Goal: Check status: Check status

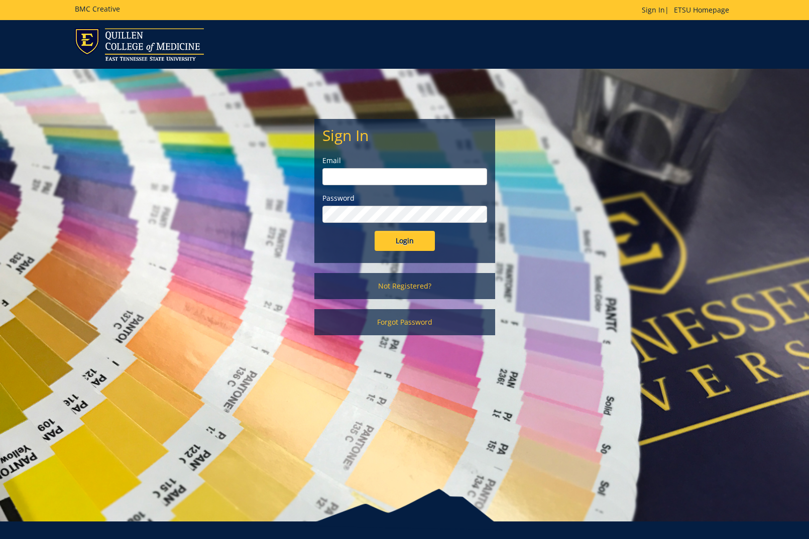
type input "[EMAIL_ADDRESS][DOMAIN_NAME]"
click at [408, 251] on div "Sign In Email [EMAIL_ADDRESS][DOMAIN_NAME] Password Login" at bounding box center [405, 191] width 180 height 143
click at [408, 242] on input "Login" at bounding box center [405, 241] width 60 height 20
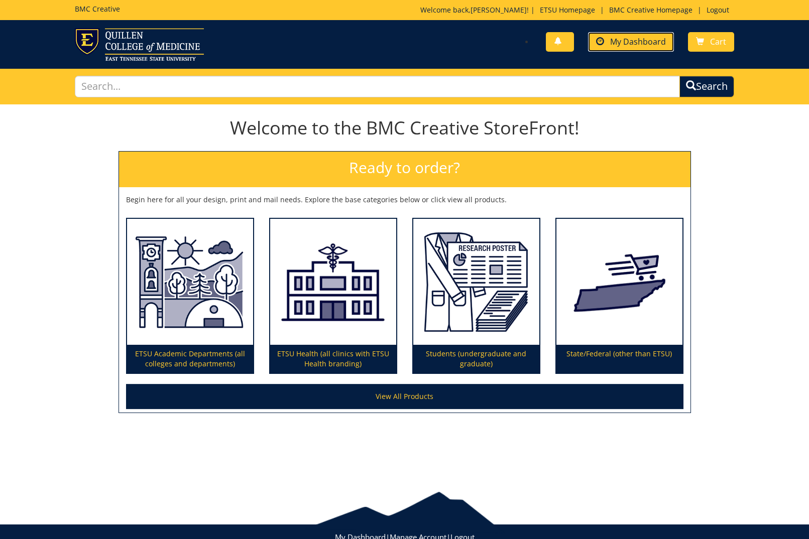
click at [651, 45] on span "My Dashboard" at bounding box center [638, 41] width 56 height 11
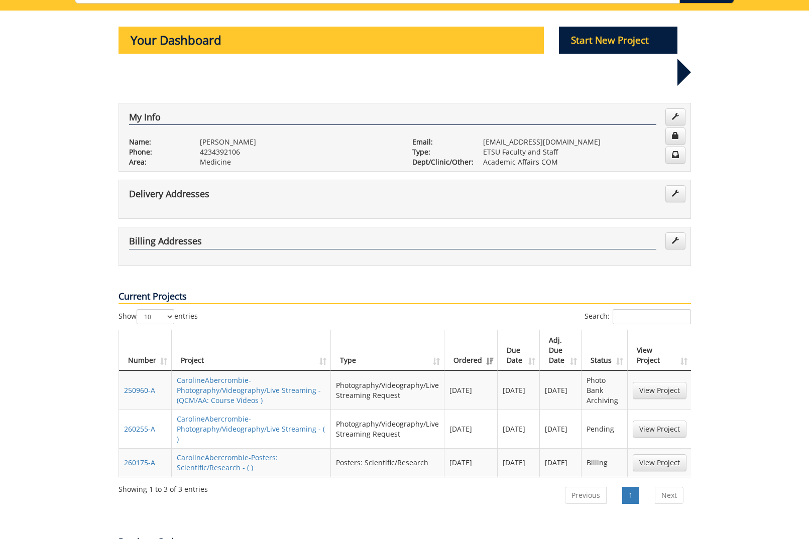
scroll to position [94, 0]
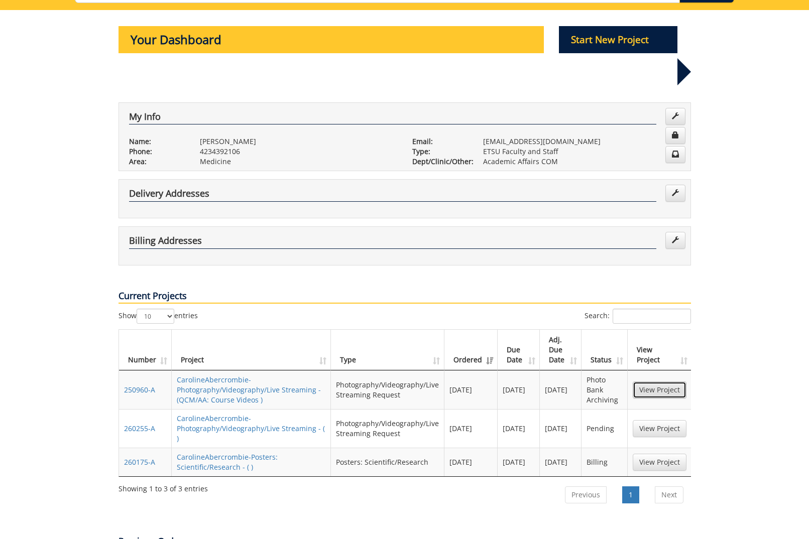
click at [659, 382] on link "View Project" at bounding box center [660, 390] width 54 height 17
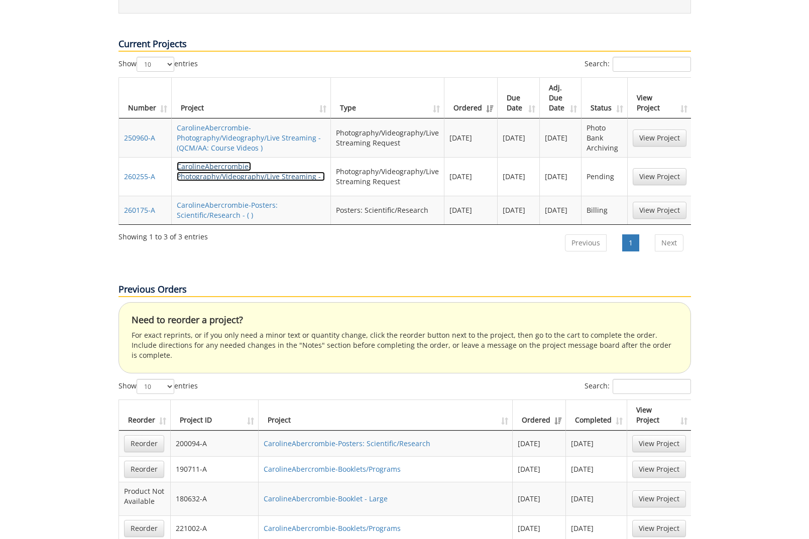
scroll to position [346, 0]
click at [232, 162] on link "CarolineAbercrombie-Photography/Videography/Live Streaming - ( )" at bounding box center [251, 177] width 148 height 30
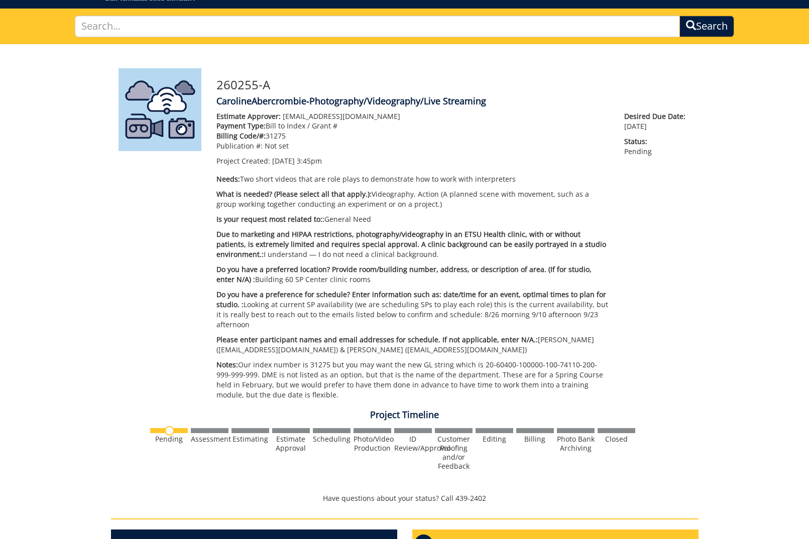
scroll to position [73, 0]
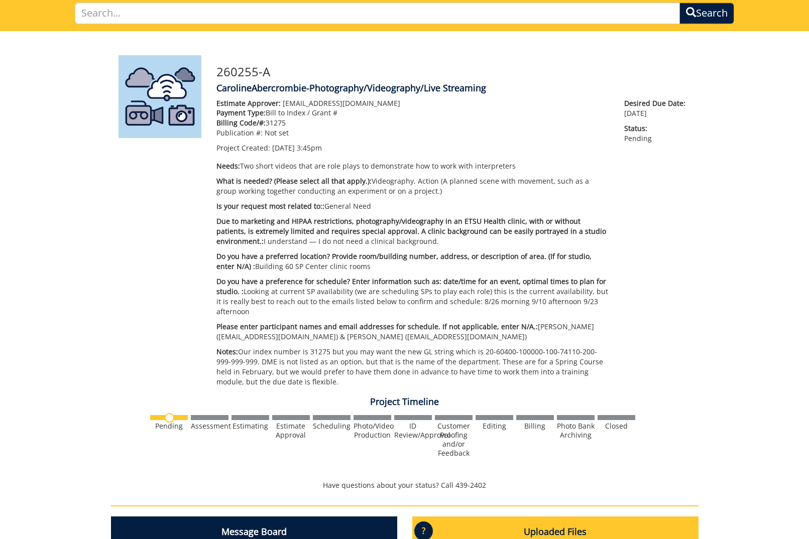
drag, startPoint x: 612, startPoint y: 300, endPoint x: 242, endPoint y: 293, distance: 370.7
click at [243, 293] on div "Estimate Approver: [EMAIL_ADDRESS][DOMAIN_NAME] Payment Type: Bill to Index / G…" at bounding box center [413, 245] width 408 height 294
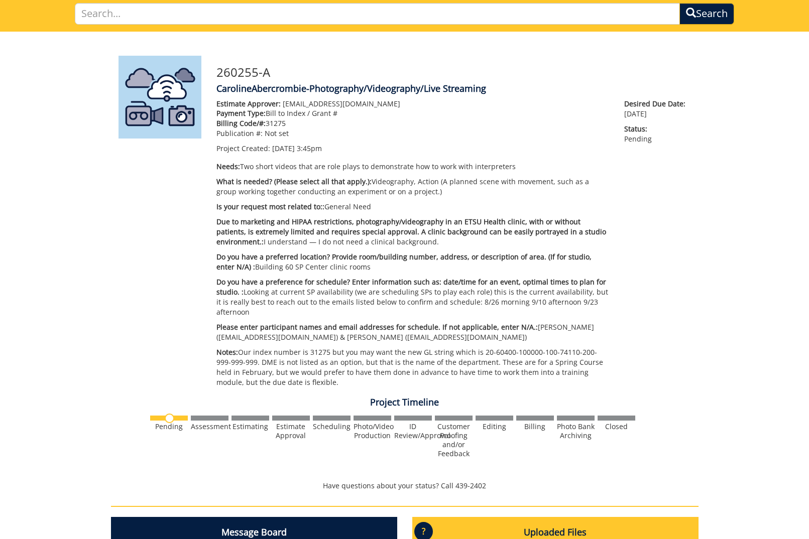
copy p "Looking at current SP availability (we are scheduling SPs to play each role) th…"
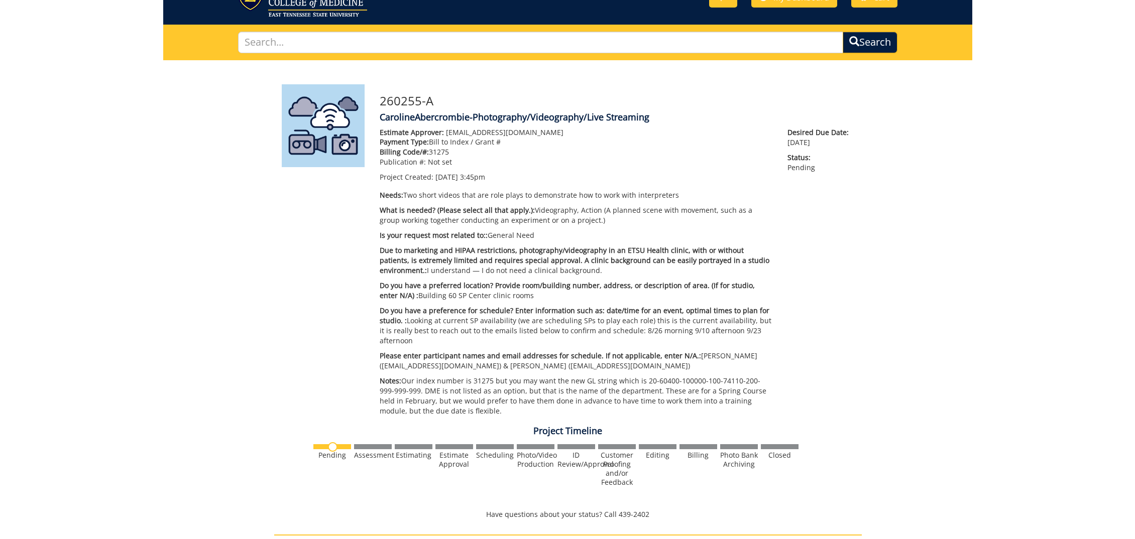
scroll to position [29, 0]
